Goal: Complete application form

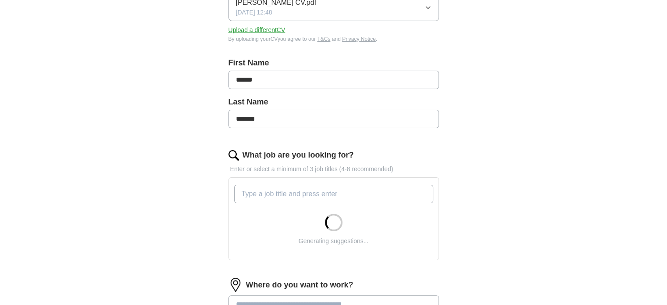
scroll to position [146, 0]
click at [296, 193] on input "What job are you looking for?" at bounding box center [333, 193] width 199 height 18
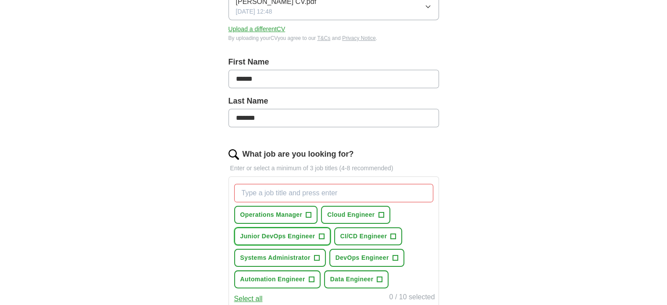
click at [317, 233] on button "Junior DevOps Engineer +" at bounding box center [282, 236] width 96 height 18
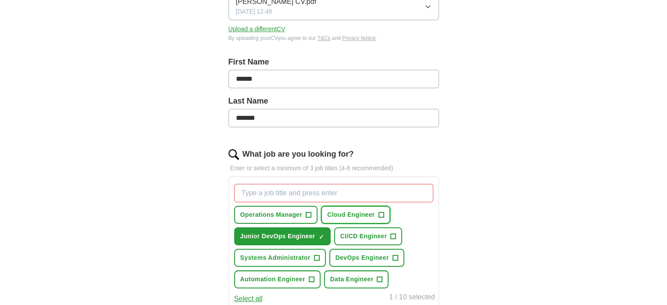
click at [346, 217] on span "Cloud Engineer" at bounding box center [350, 214] width 47 height 9
click at [353, 260] on button "DevOps Engineer +" at bounding box center [366, 258] width 75 height 18
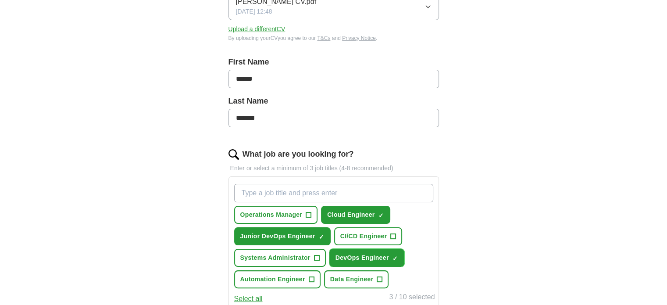
click at [353, 260] on button "DevOps Engineer ✓ ×" at bounding box center [366, 258] width 75 height 18
click at [291, 278] on span "Automation Engineer" at bounding box center [272, 278] width 65 height 9
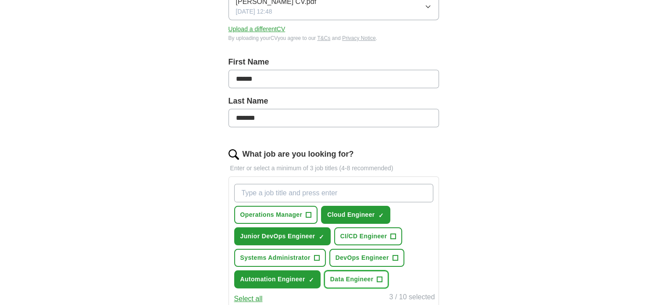
click at [365, 270] on button "Data Engineer +" at bounding box center [356, 279] width 65 height 18
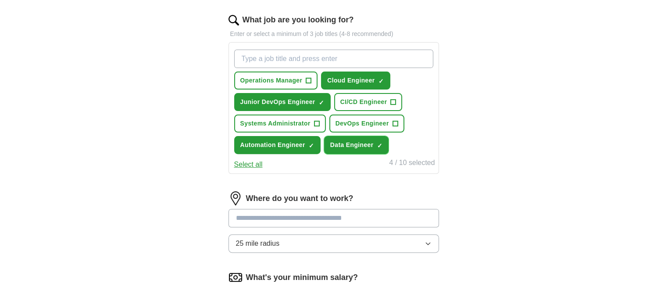
scroll to position [283, 0]
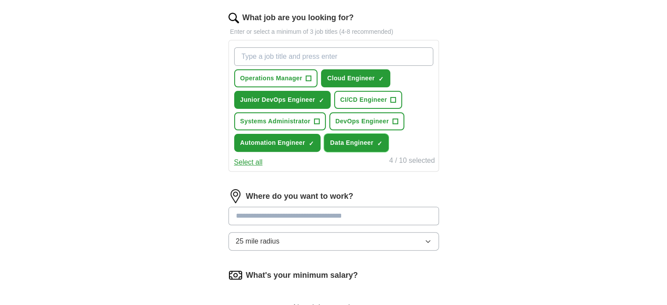
click at [0, 0] on span "×" at bounding box center [0, 0] width 0 height 0
click at [242, 160] on button "Select all" at bounding box center [248, 162] width 28 height 11
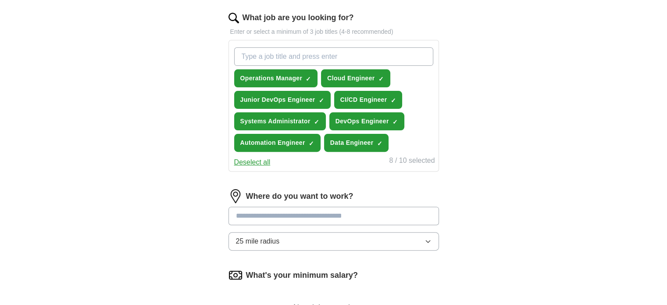
click at [242, 160] on button "Deselect all" at bounding box center [252, 162] width 36 height 11
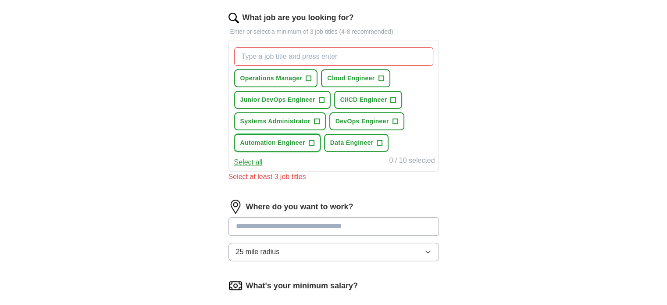
click at [305, 139] on button "Automation Engineer +" at bounding box center [277, 143] width 86 height 18
click at [356, 84] on button "Cloud Engineer +" at bounding box center [355, 78] width 69 height 18
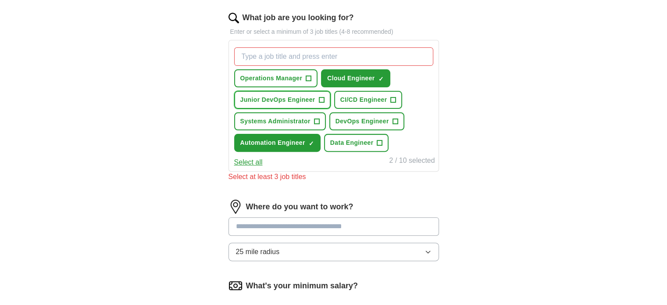
click at [319, 100] on span "+" at bounding box center [321, 99] width 5 height 7
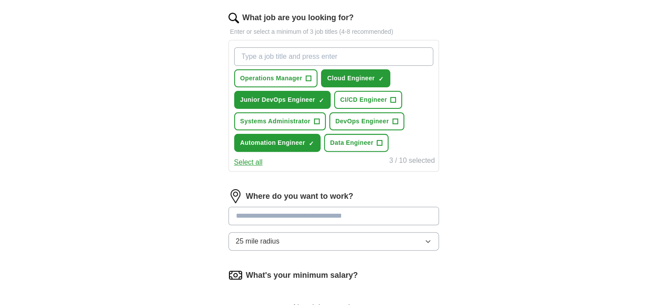
click at [334, 212] on input at bounding box center [333, 216] width 210 height 18
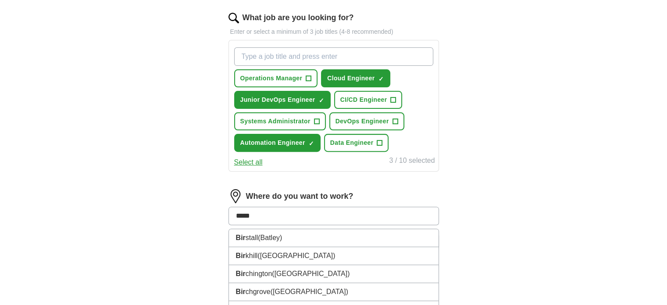
type input "******"
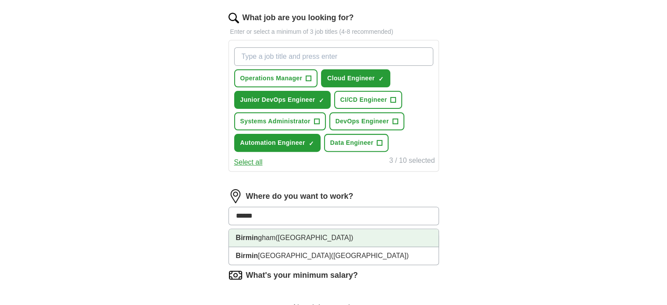
click at [259, 233] on li "Birmin gham ([GEOGRAPHIC_DATA])" at bounding box center [334, 238] width 210 height 18
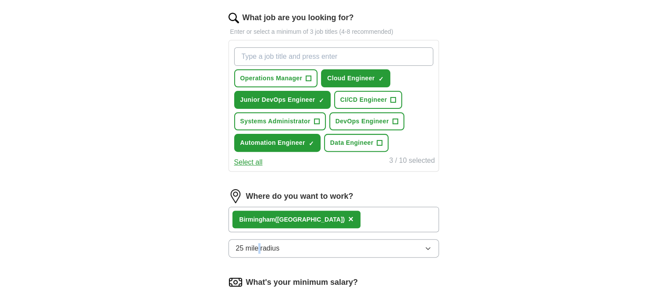
click at [259, 233] on div "Where do you want to work? [GEOGRAPHIC_DATA] ([GEOGRAPHIC_DATA]) × 25 mile radi…" at bounding box center [333, 226] width 210 height 75
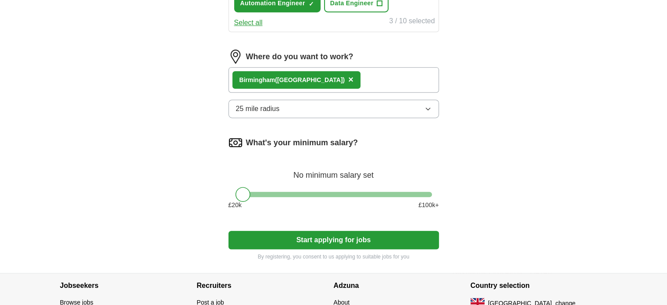
scroll to position [431, 0]
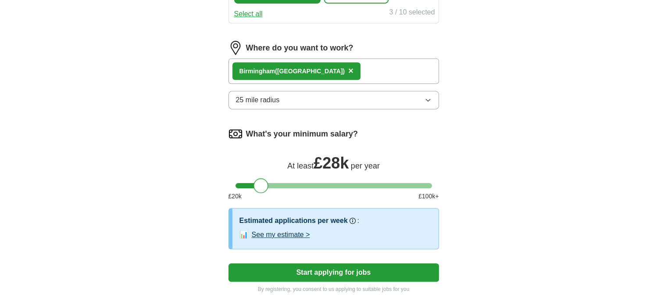
drag, startPoint x: 242, startPoint y: 178, endPoint x: 260, endPoint y: 179, distance: 18.4
click at [260, 179] on div at bounding box center [260, 185] width 15 height 15
click at [303, 234] on button "See my estimate >" at bounding box center [281, 234] width 58 height 11
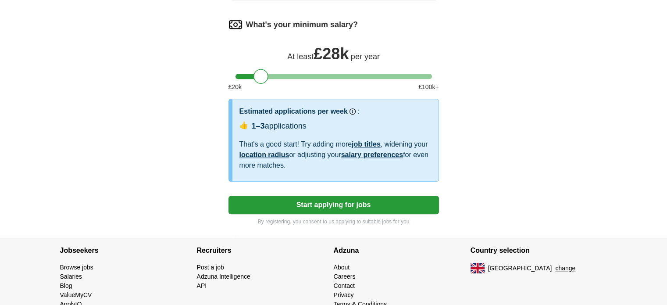
scroll to position [537, 0]
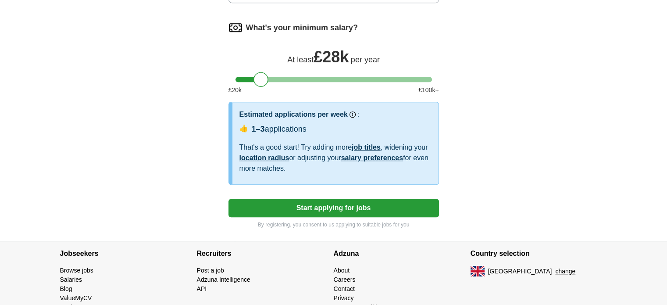
click at [328, 203] on button "Start applying for jobs" at bounding box center [333, 208] width 210 height 18
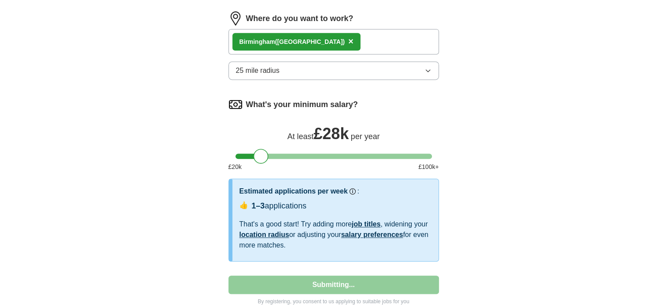
select select "**"
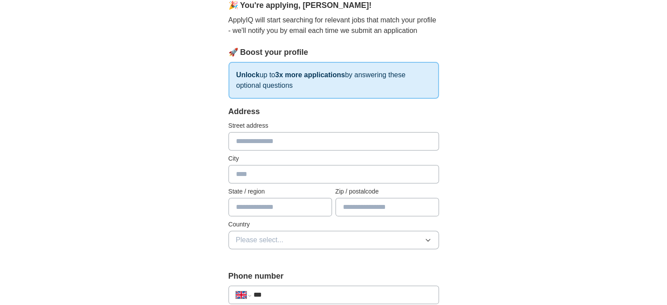
scroll to position [83, 0]
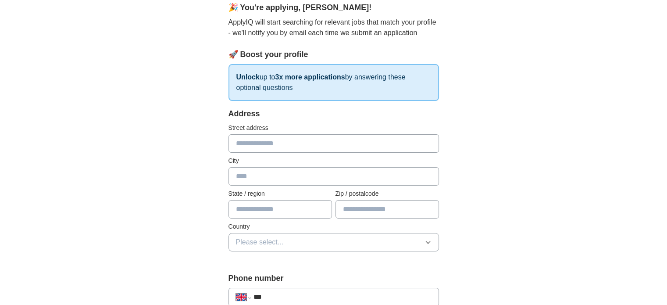
click at [286, 148] on input "text" at bounding box center [333, 143] width 210 height 18
type input "**********"
type input "*******"
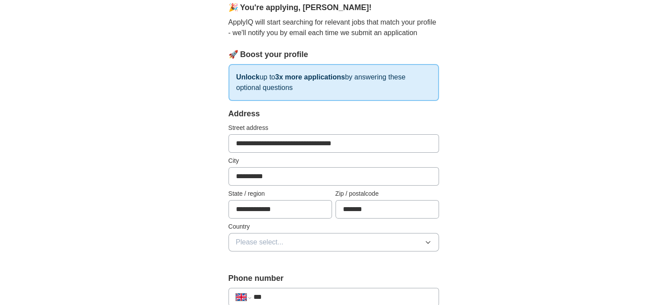
click at [275, 233] on button "Please select..." at bounding box center [333, 242] width 210 height 18
click at [321, 266] on li "[GEOGRAPHIC_DATA]" at bounding box center [334, 262] width 210 height 18
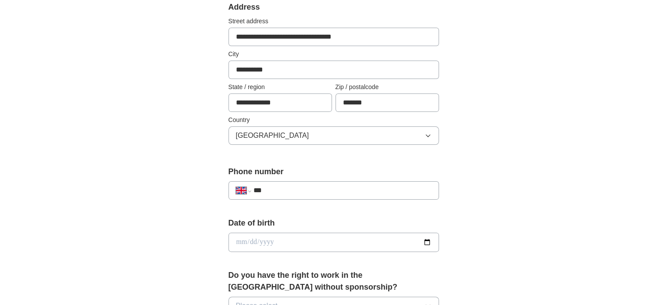
scroll to position [200, 0]
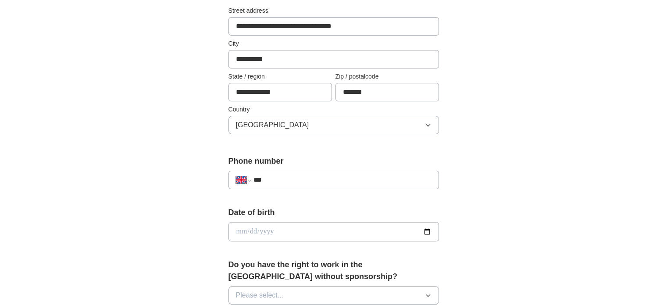
click at [313, 177] on input "***" at bounding box center [342, 179] width 178 height 11
type input "**********"
click at [286, 231] on input "date" at bounding box center [333, 231] width 210 height 19
click at [244, 231] on input "date" at bounding box center [333, 231] width 210 height 19
type input "**********"
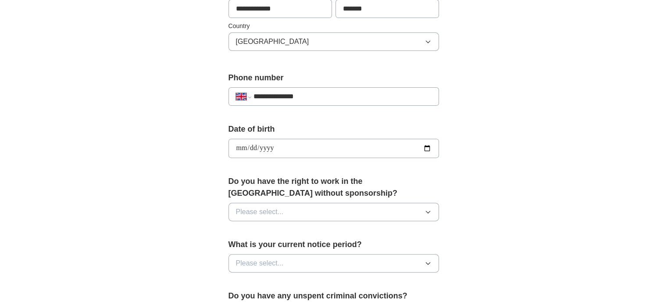
scroll to position [285, 0]
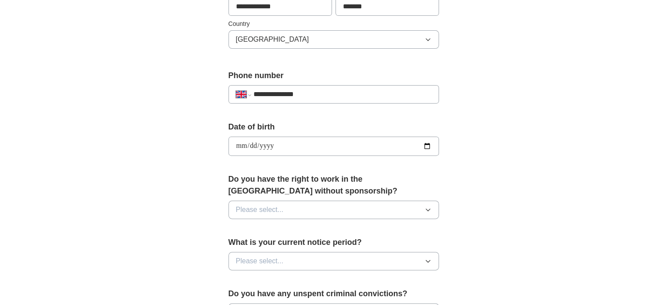
click at [286, 203] on button "Please select..." at bounding box center [333, 209] width 210 height 18
click at [261, 228] on div "Yes" at bounding box center [334, 229] width 196 height 11
click at [278, 253] on button "Please select..." at bounding box center [333, 261] width 210 height 18
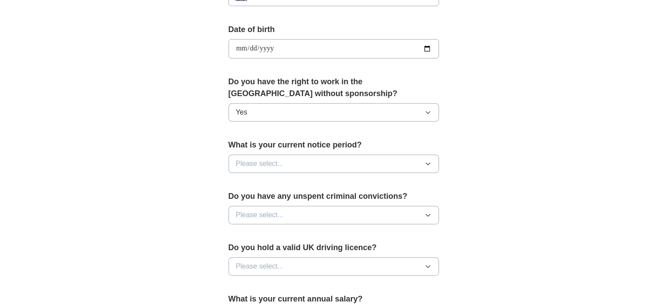
scroll to position [395, 0]
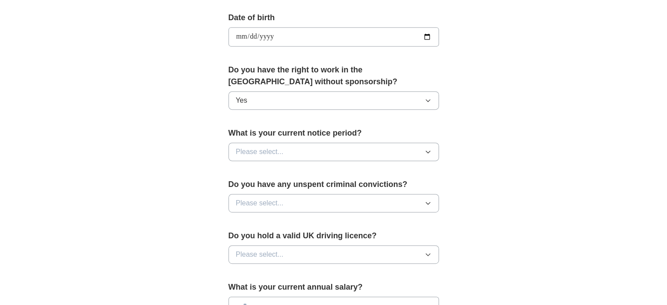
click at [289, 142] on button "Please select..." at bounding box center [333, 151] width 210 height 18
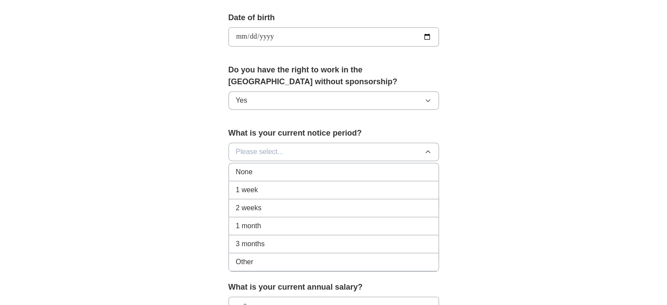
click at [273, 241] on div "3 months" at bounding box center [334, 244] width 196 height 11
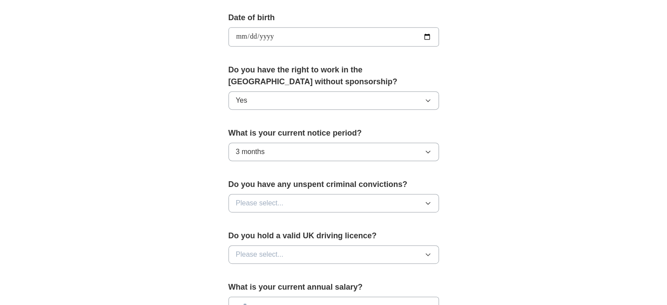
click at [277, 194] on button "Please select..." at bounding box center [333, 203] width 210 height 18
click at [253, 238] on div "No" at bounding box center [334, 241] width 196 height 11
click at [283, 253] on button "Please select..." at bounding box center [333, 254] width 210 height 18
click at [263, 287] on div "No" at bounding box center [334, 292] width 196 height 11
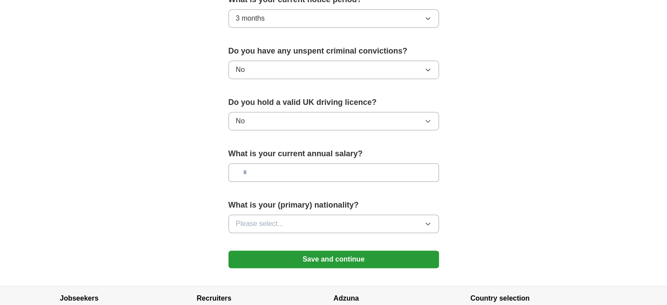
scroll to position [538, 0]
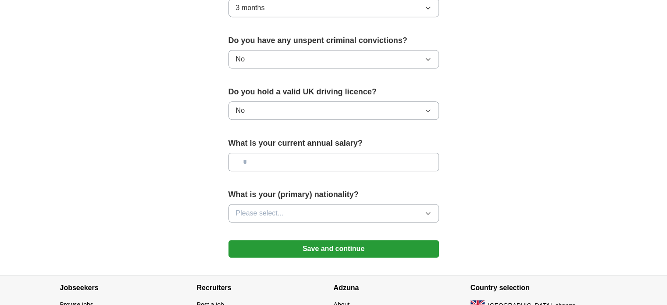
click at [268, 159] on input "text" at bounding box center [333, 162] width 210 height 18
click at [333, 154] on input "text" at bounding box center [333, 162] width 210 height 18
click at [296, 214] on button "Please select..." at bounding box center [333, 213] width 210 height 18
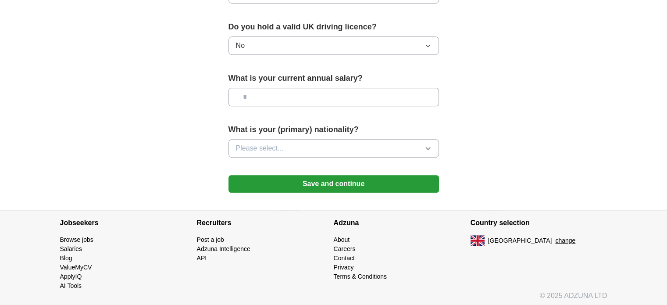
click at [287, 141] on button "Please select..." at bounding box center [333, 148] width 210 height 18
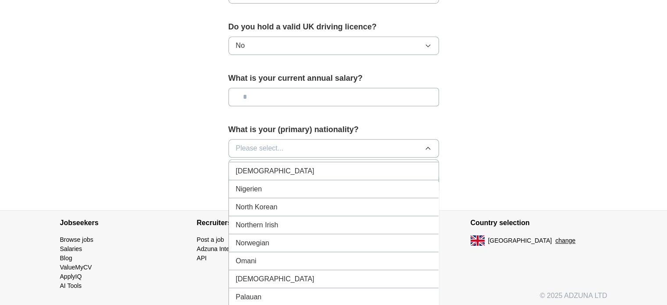
scroll to position [2317, 0]
click at [261, 273] on span "[DEMOGRAPHIC_DATA]" at bounding box center [275, 278] width 78 height 11
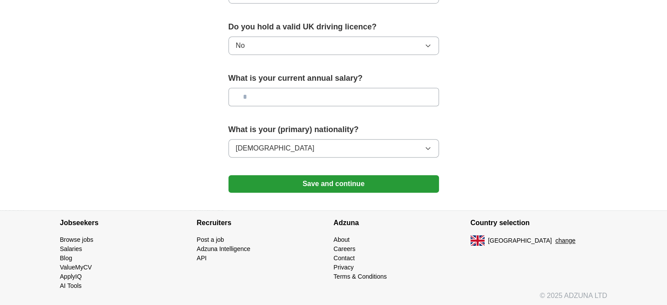
click at [302, 178] on button "Save and continue" at bounding box center [333, 184] width 210 height 18
